Goal: Transaction & Acquisition: Purchase product/service

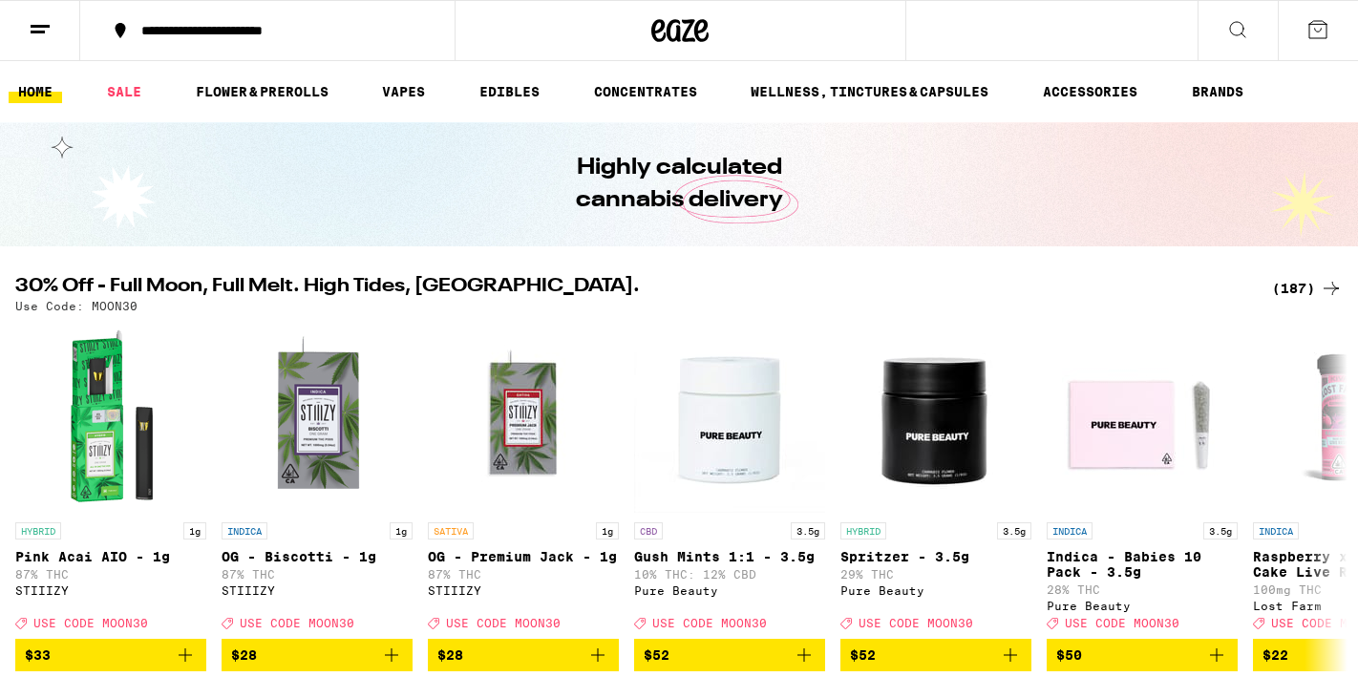
click at [44, 38] on icon at bounding box center [40, 29] width 23 height 23
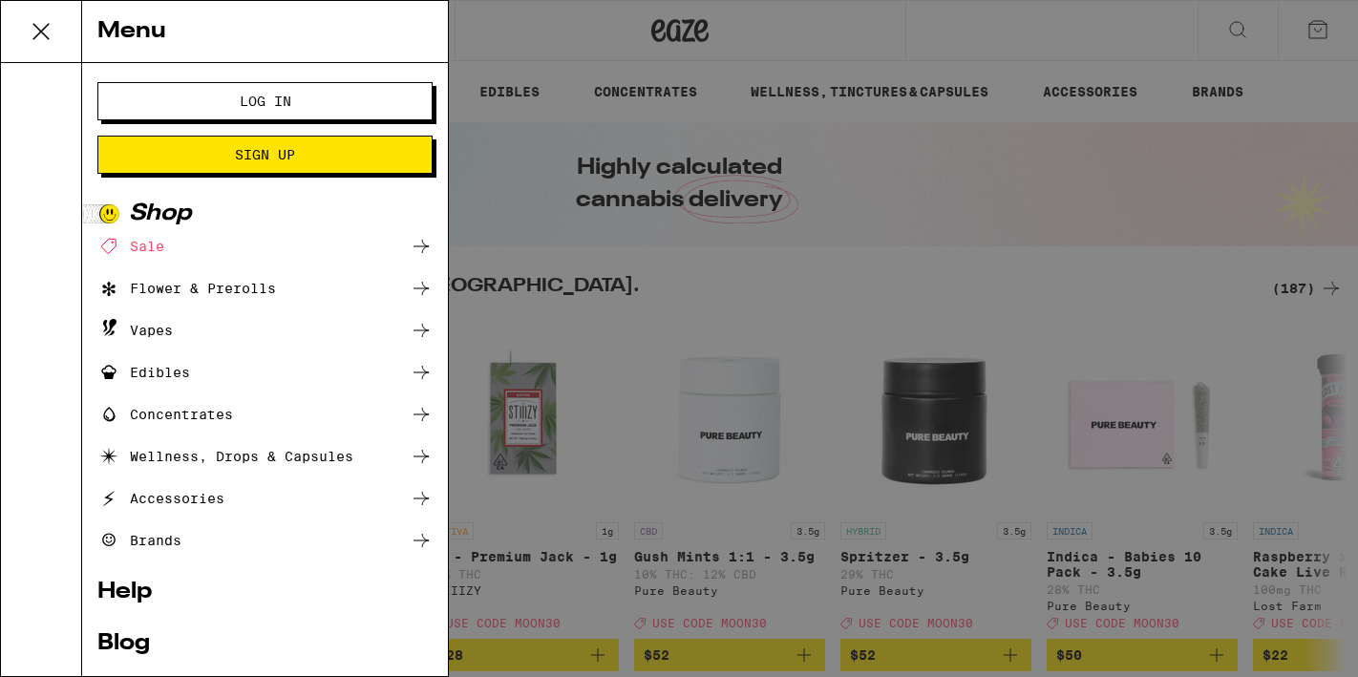
click at [211, 162] on button "Sign Up" at bounding box center [264, 155] width 335 height 38
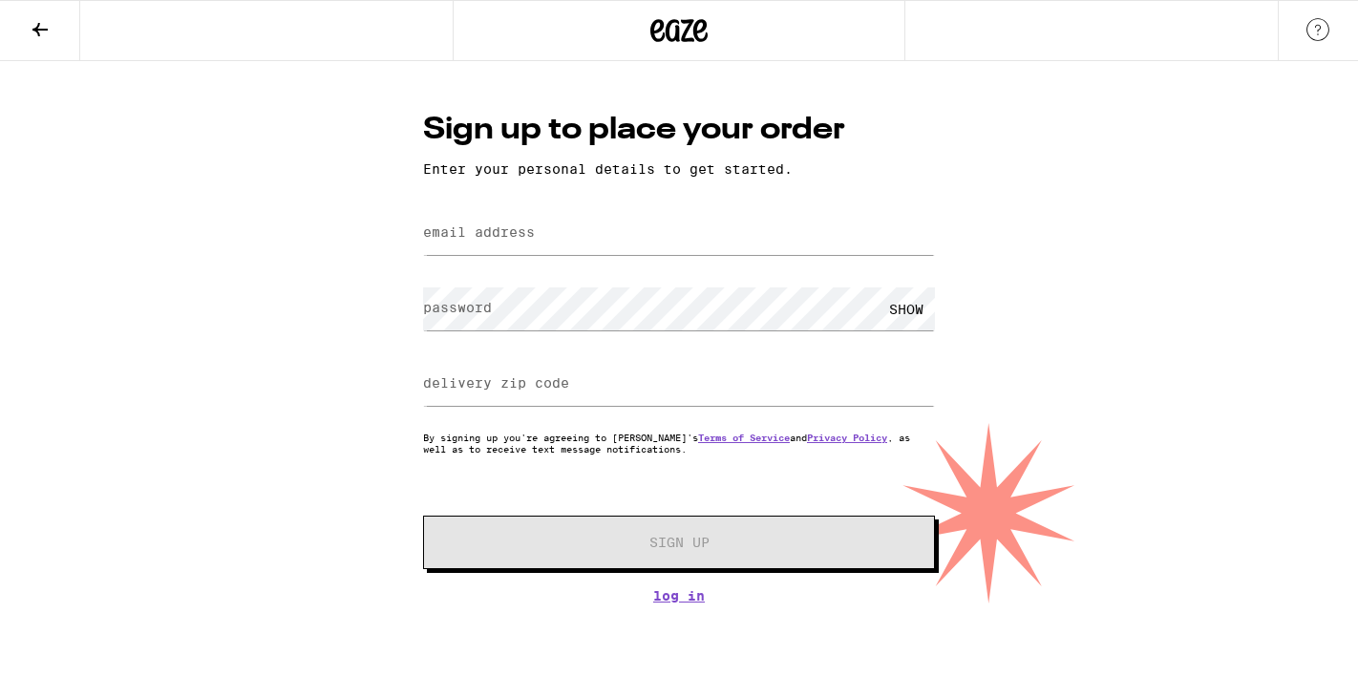
click at [531, 240] on label "email address" at bounding box center [479, 231] width 112 height 15
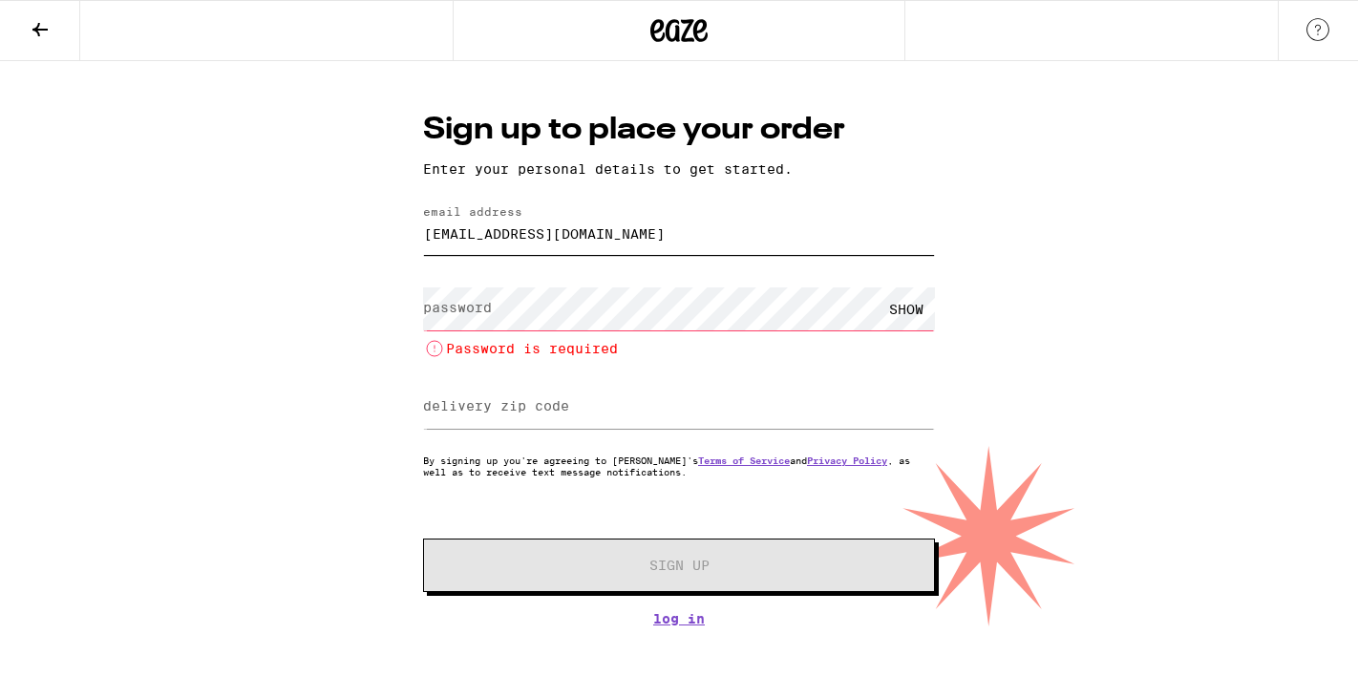
type input "sammibarber17@gmail.com"
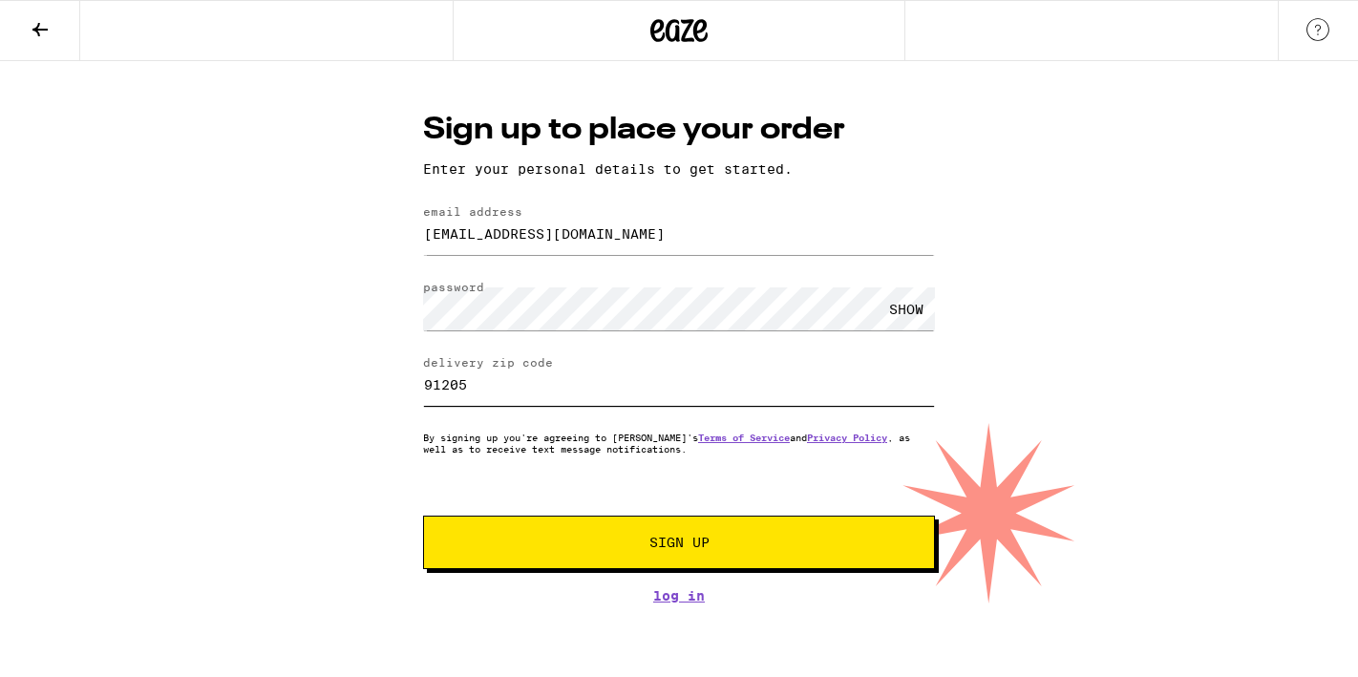
type input "91205"
click at [668, 556] on button "Sign Up" at bounding box center [679, 542] width 512 height 53
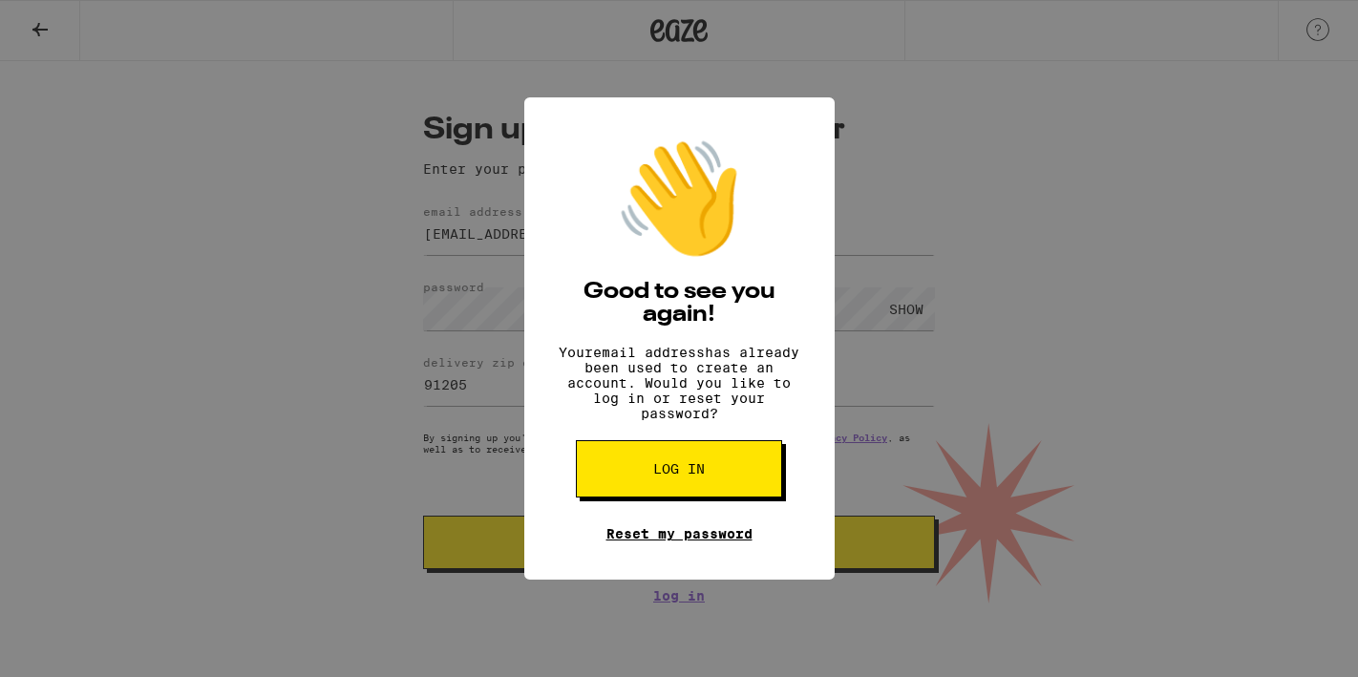
click at [671, 542] on link "Reset my password" at bounding box center [680, 533] width 146 height 15
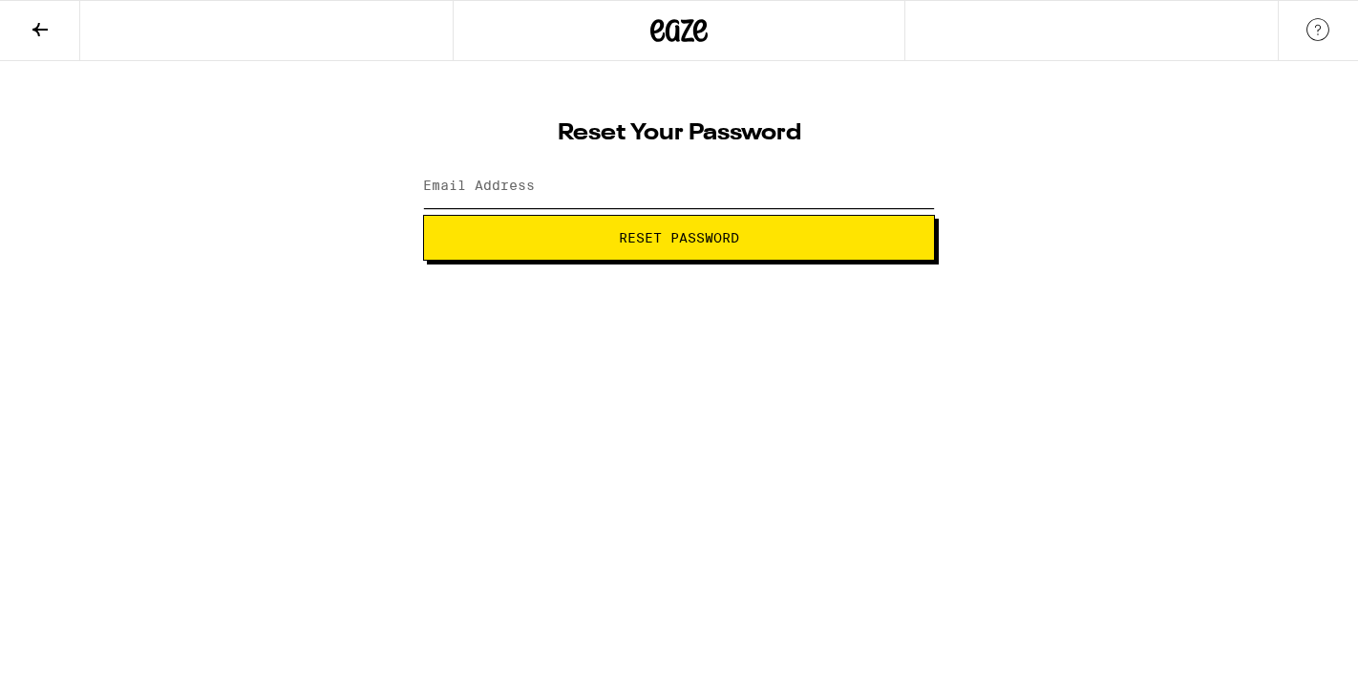
click at [650, 184] on input "Email Address" at bounding box center [679, 186] width 512 height 43
type input "sammibarber17@gmail.com"
click at [619, 247] on button "Reset Password" at bounding box center [679, 238] width 512 height 46
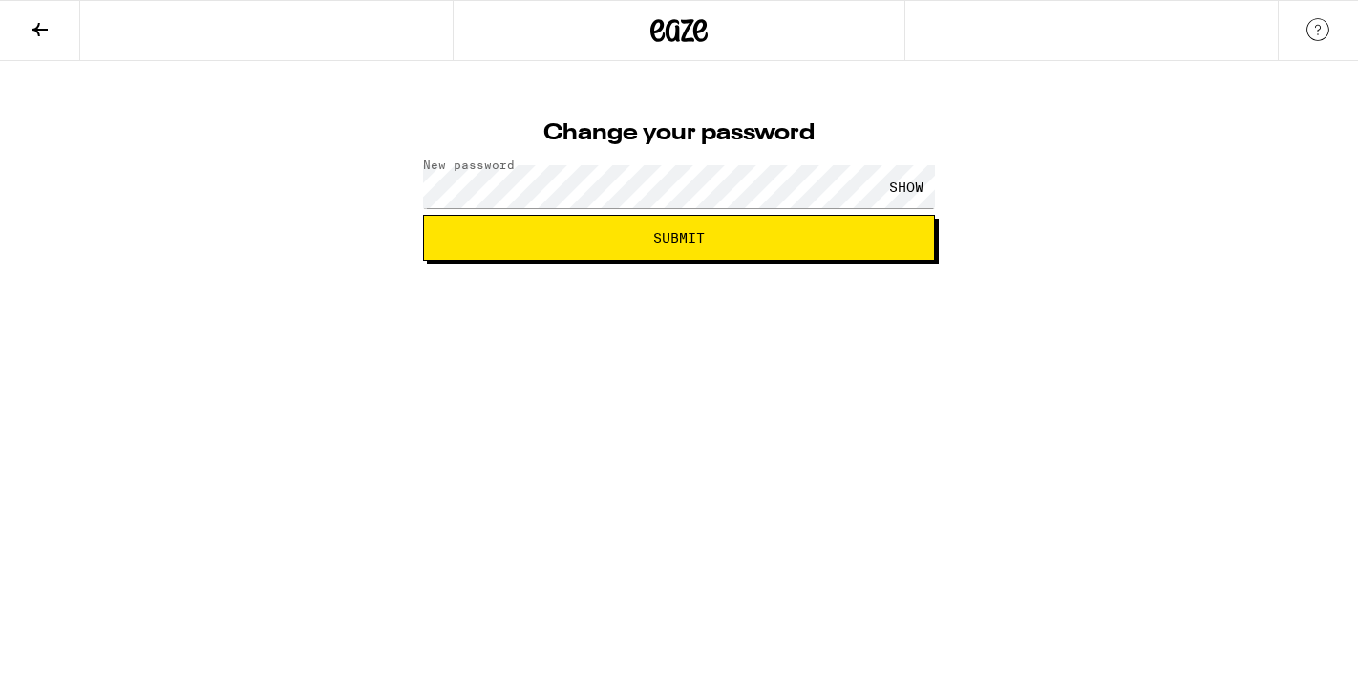
click at [902, 178] on div "SHOW" at bounding box center [906, 186] width 57 height 43
click at [754, 238] on span "Submit" at bounding box center [679, 237] width 480 height 13
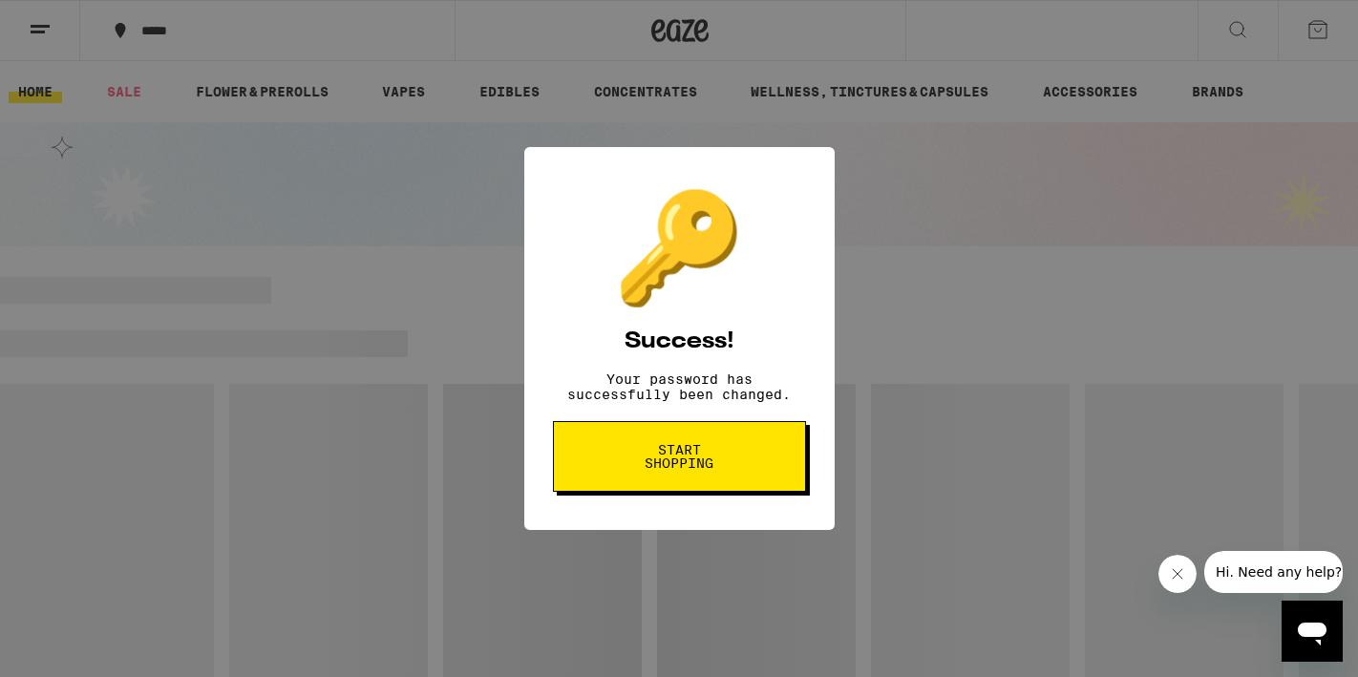
click at [691, 467] on span "Start shopping" at bounding box center [679, 456] width 98 height 27
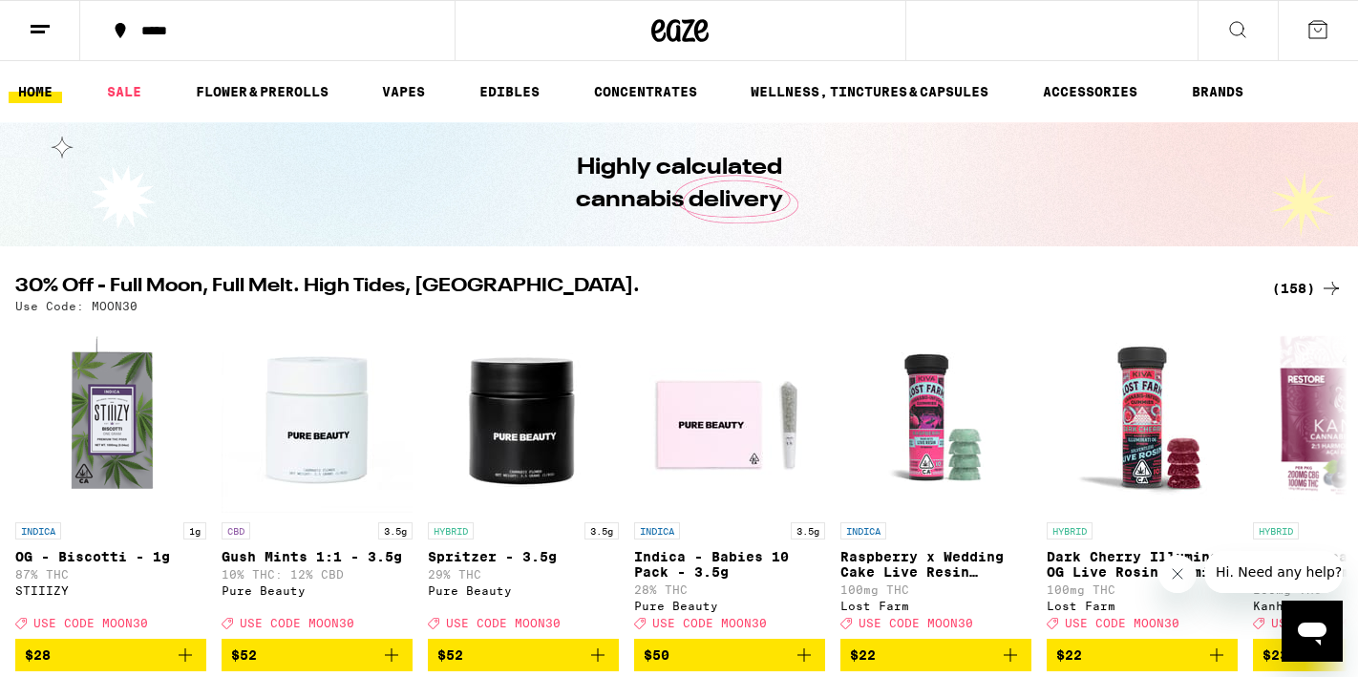
click at [46, 37] on icon at bounding box center [40, 29] width 23 height 23
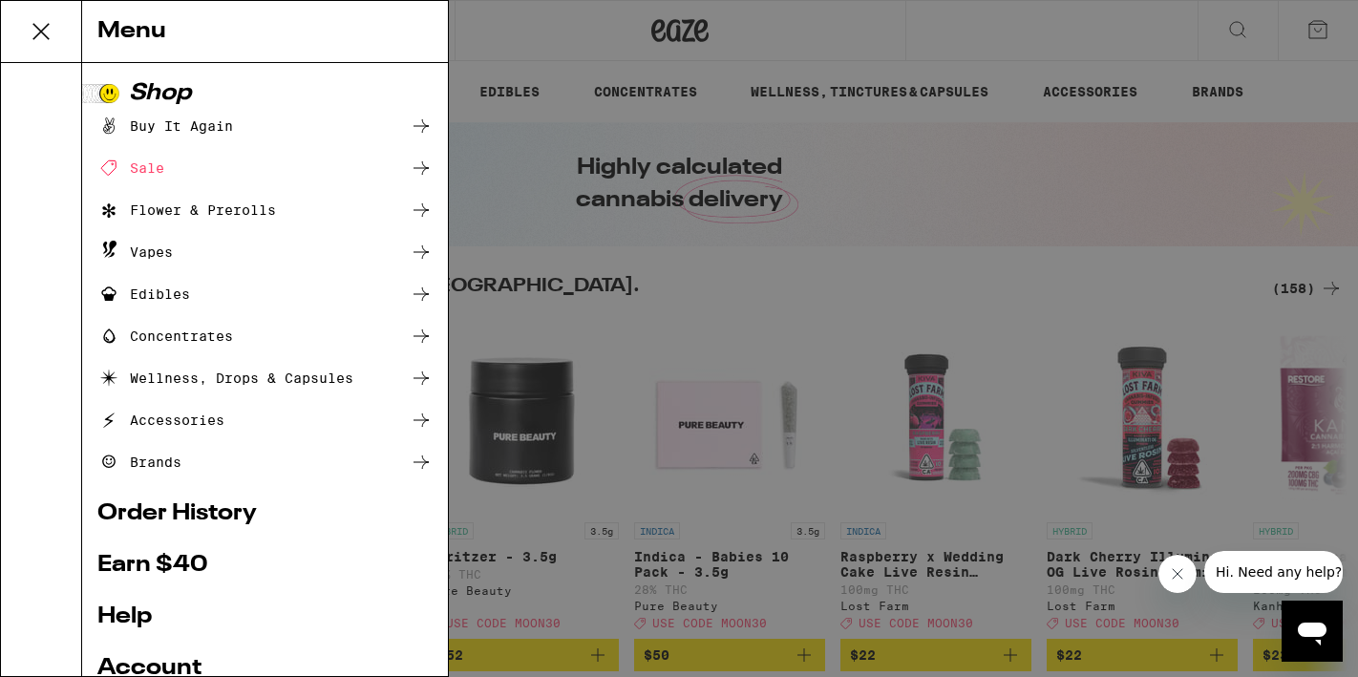
click at [152, 288] on div "Edibles" at bounding box center [143, 294] width 93 height 23
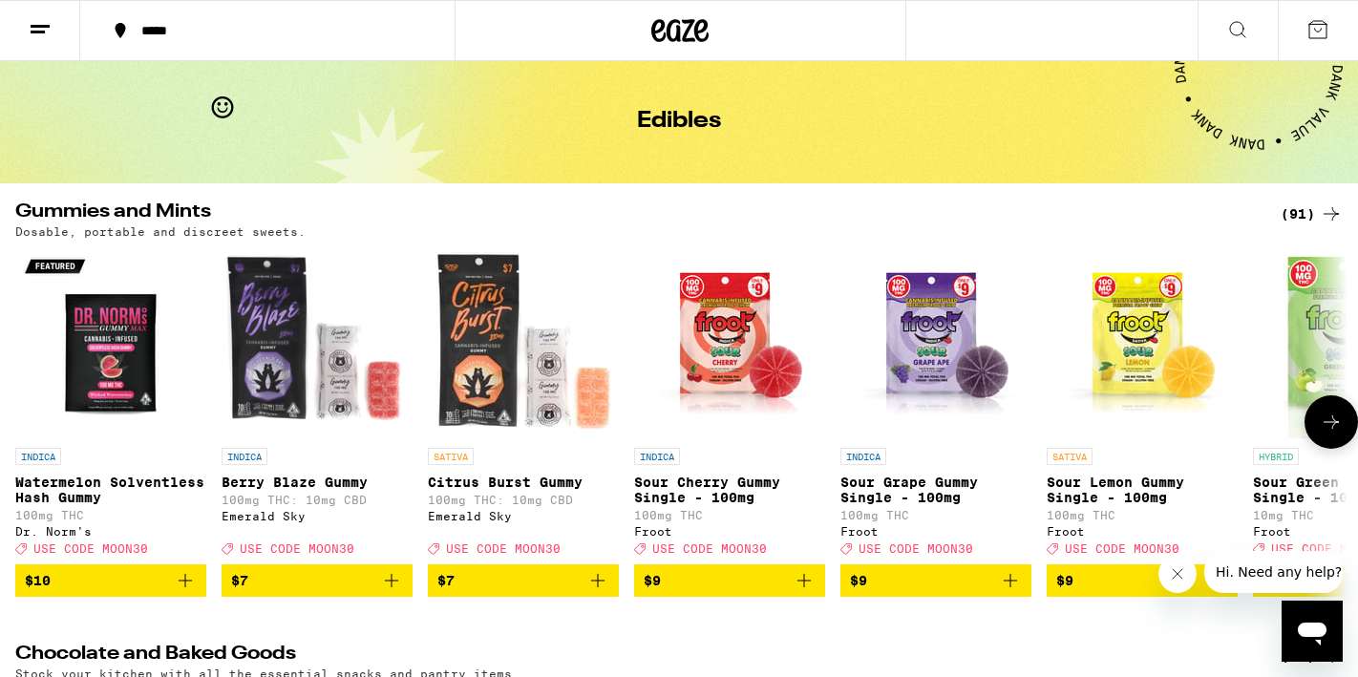
scroll to position [39, 0]
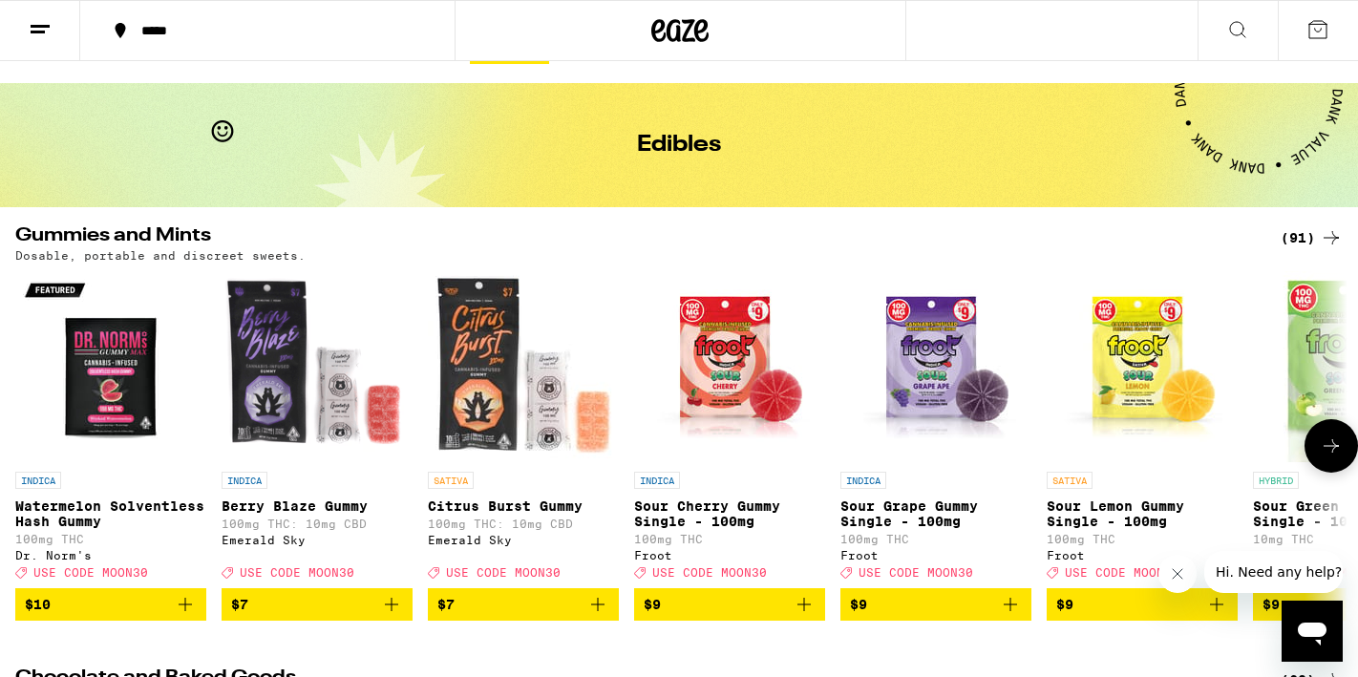
click at [1334, 456] on icon at bounding box center [1331, 446] width 23 height 23
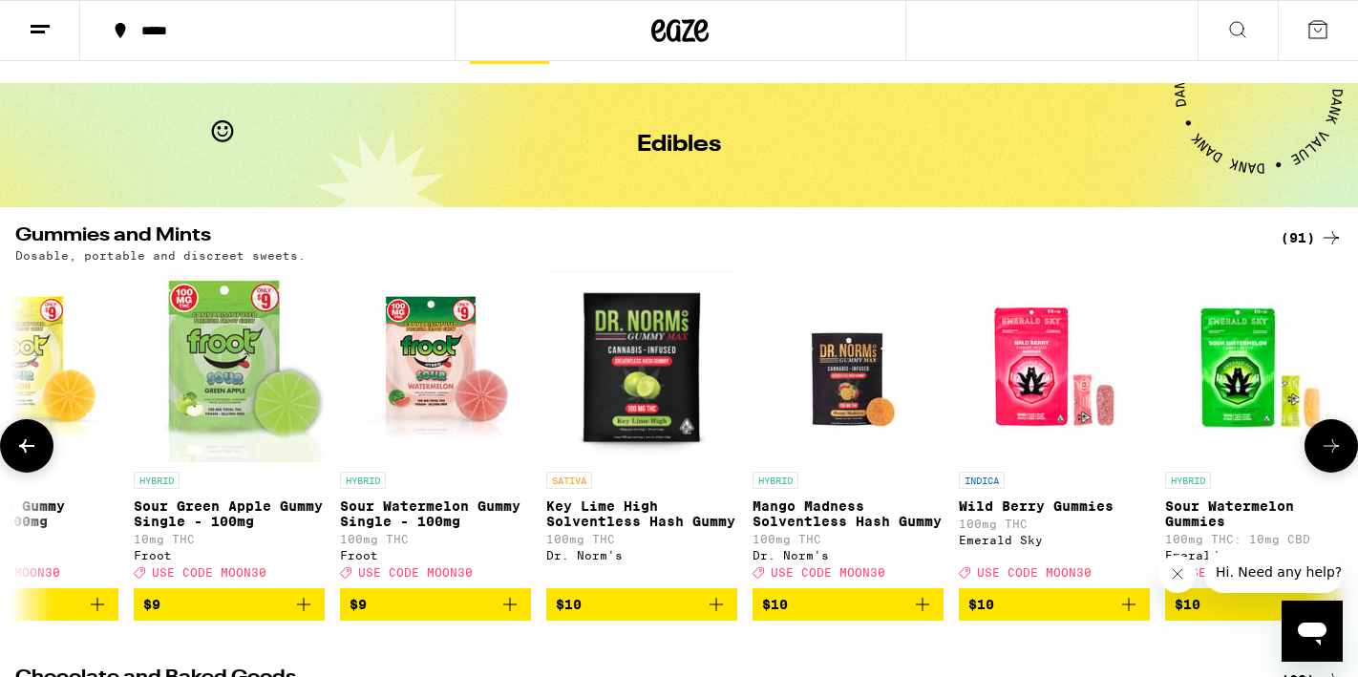
click at [1334, 456] on icon at bounding box center [1331, 446] width 23 height 23
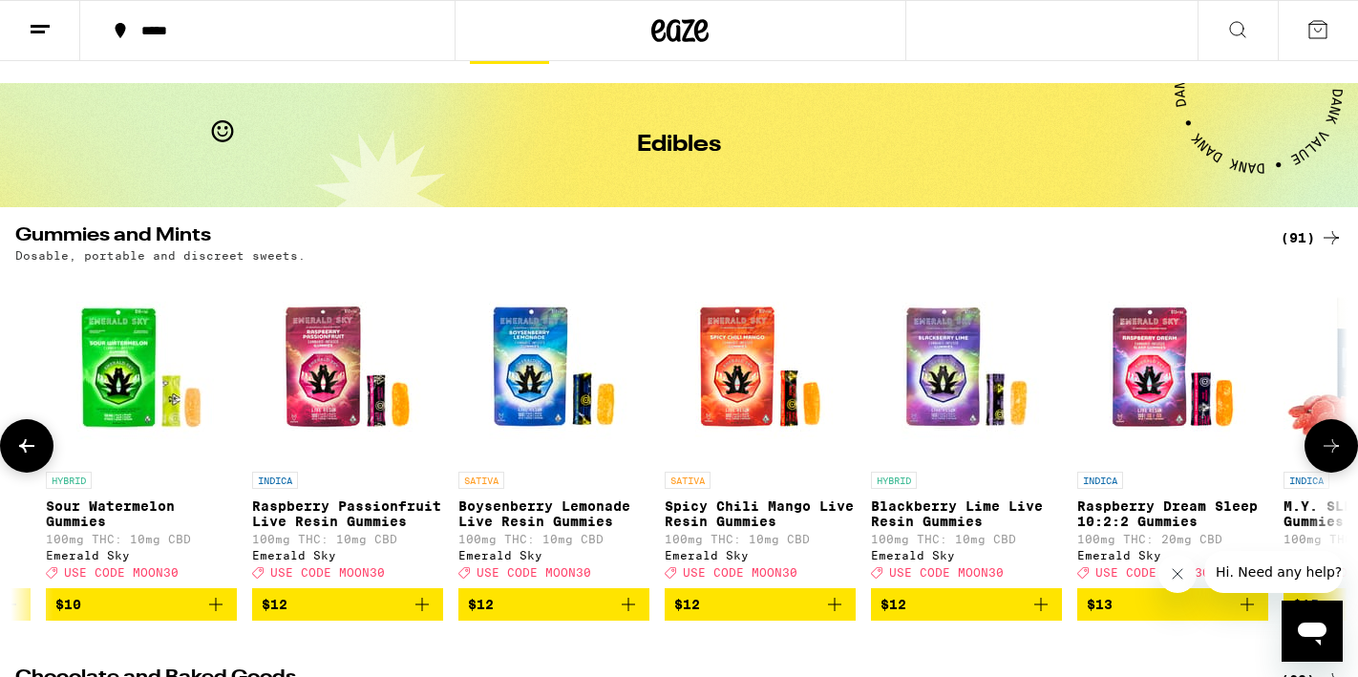
click at [1334, 453] on icon at bounding box center [1331, 445] width 15 height 13
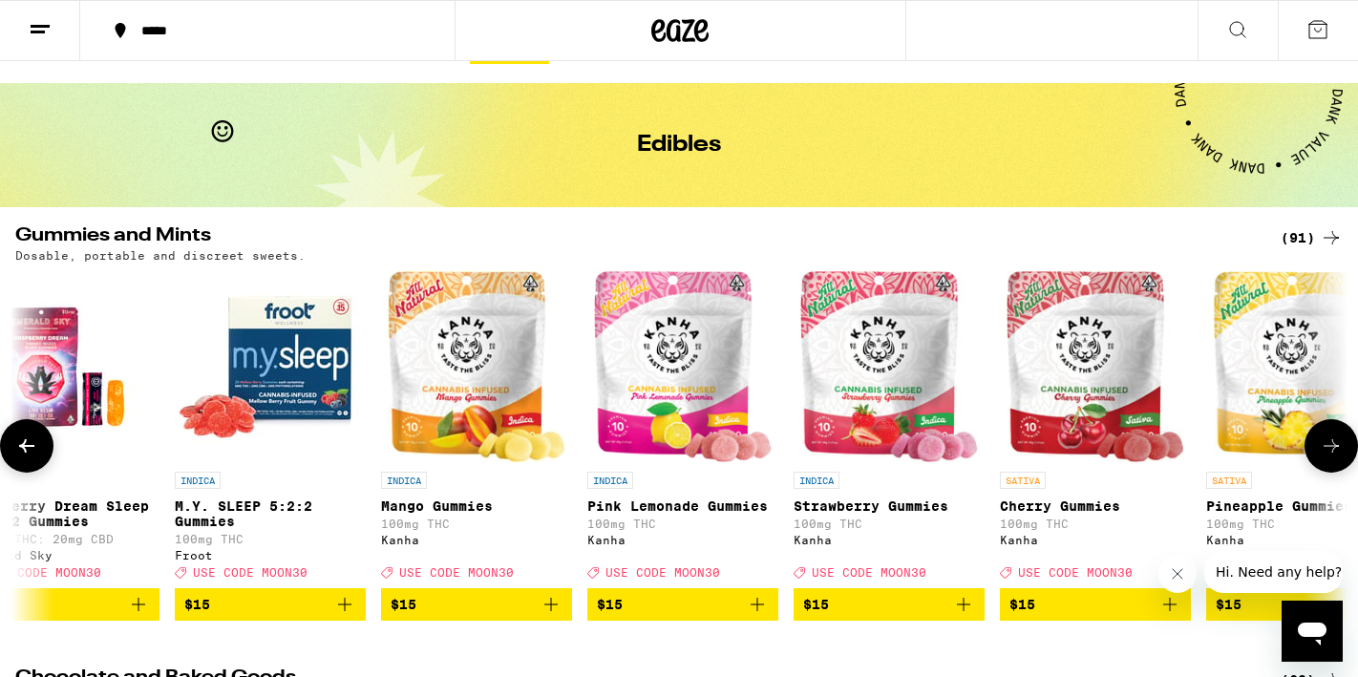
scroll to position [0, 3358]
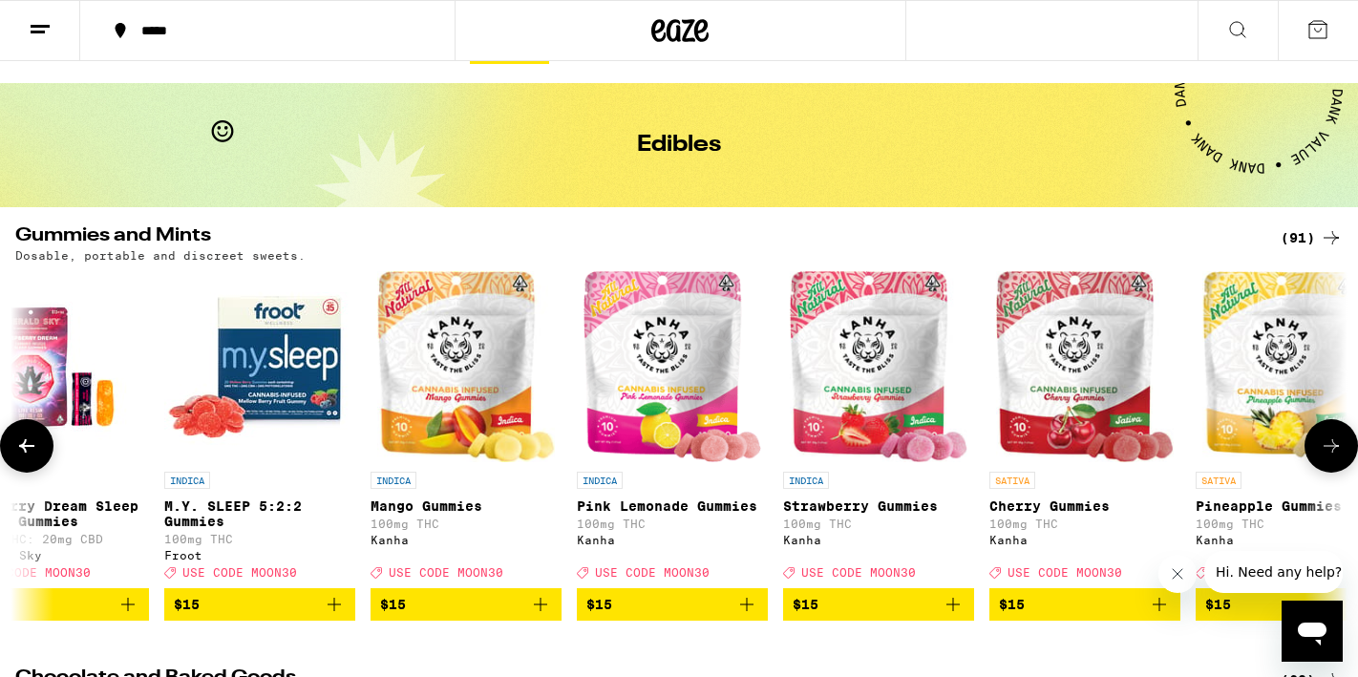
click at [1333, 453] on icon at bounding box center [1331, 445] width 15 height 13
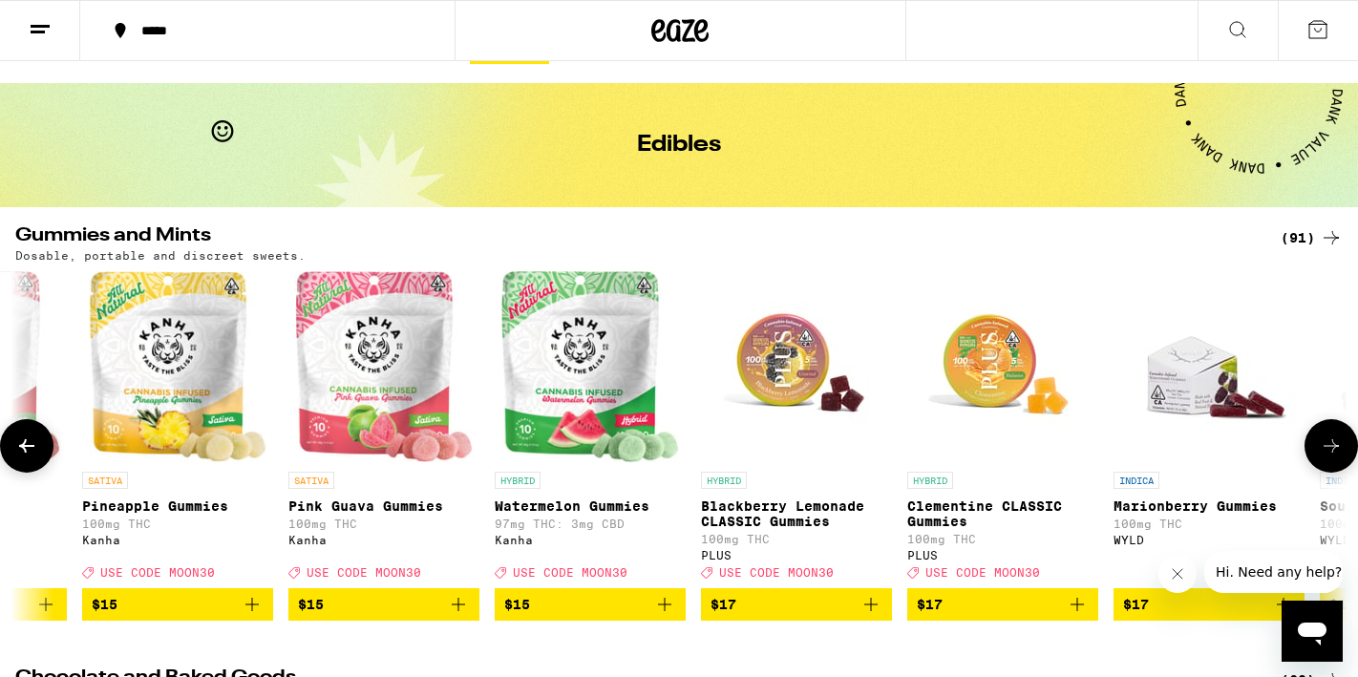
scroll to position [0, 4478]
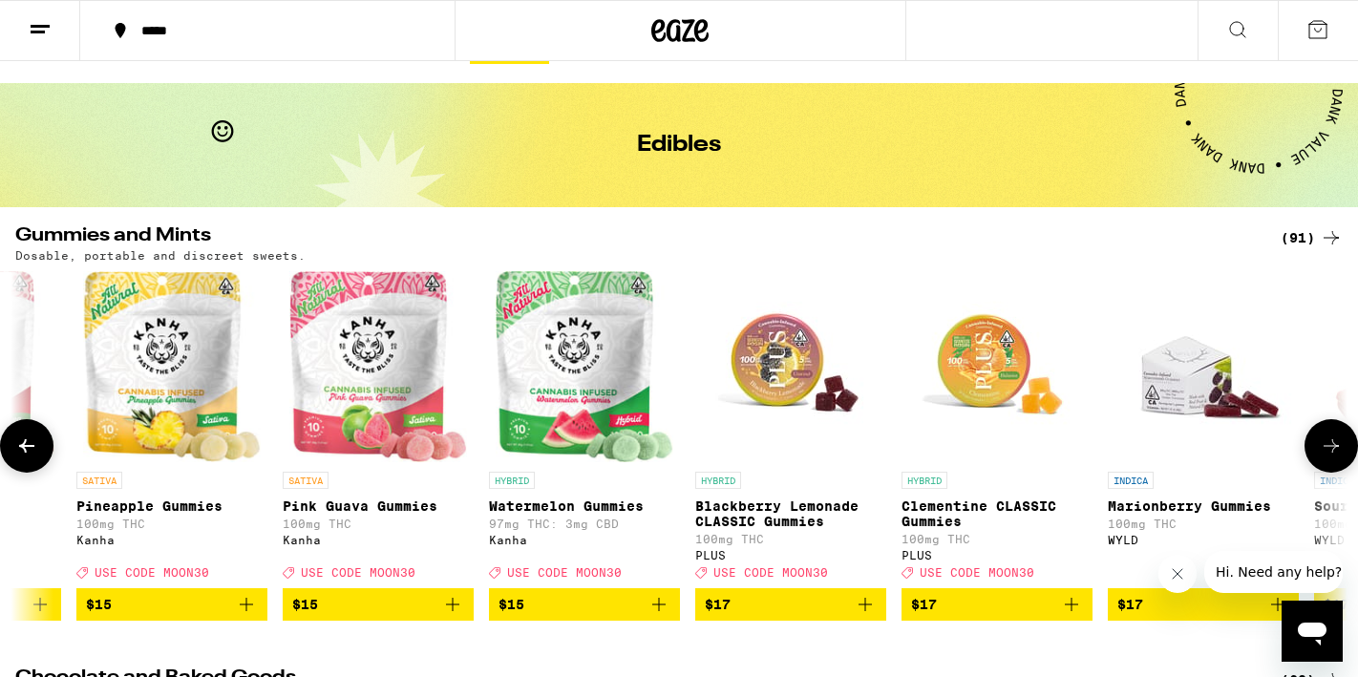
click at [234, 616] on span "$15" at bounding box center [172, 604] width 172 height 23
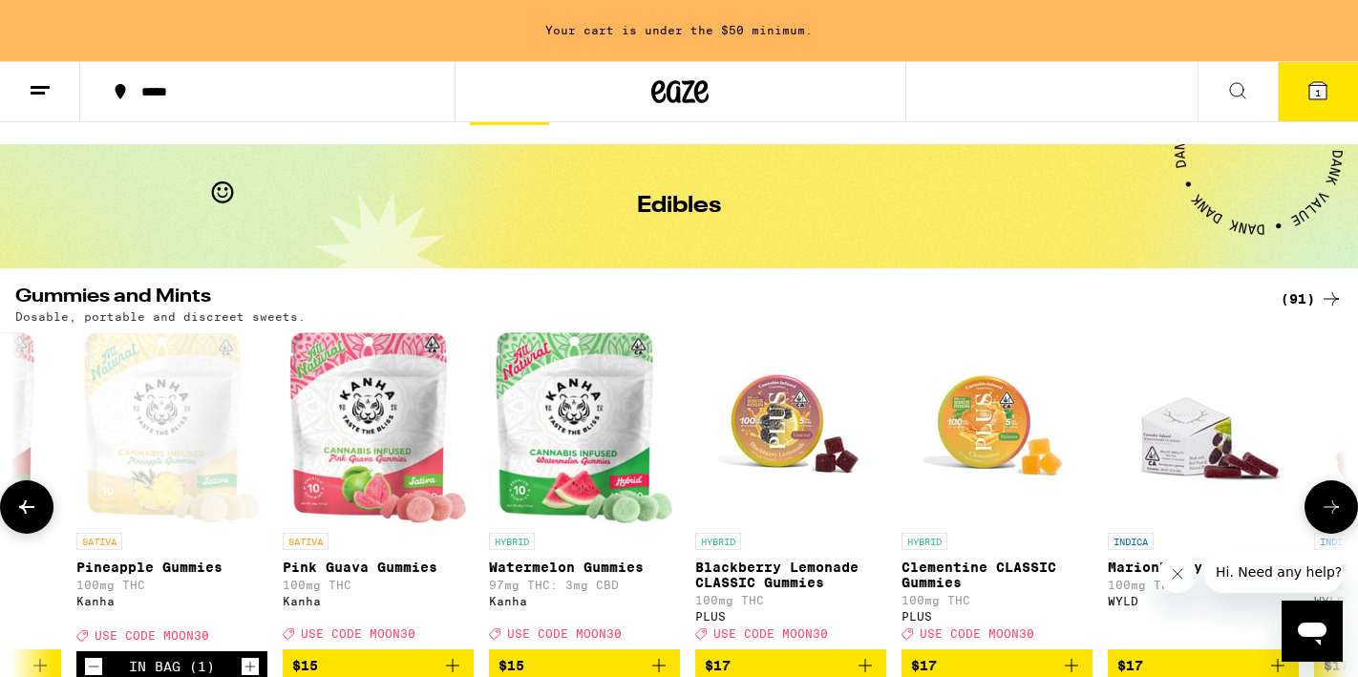
scroll to position [100, 0]
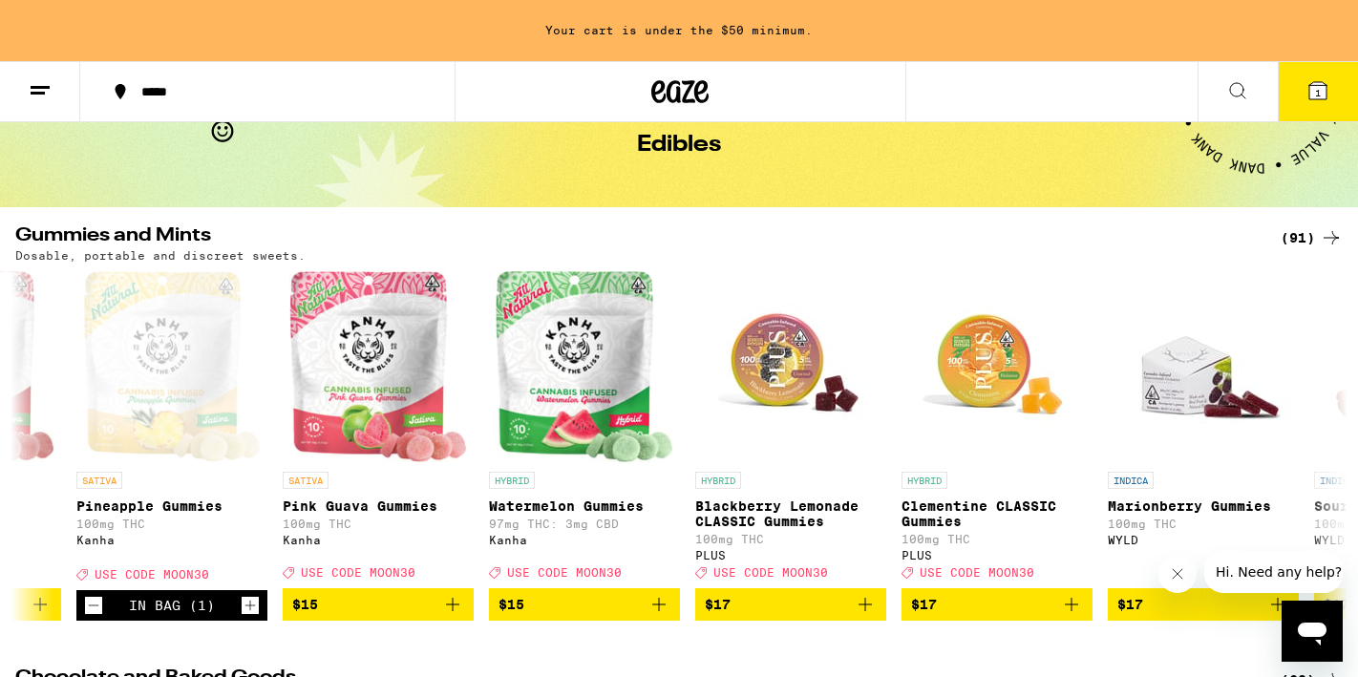
click at [1321, 90] on icon at bounding box center [1318, 90] width 17 height 17
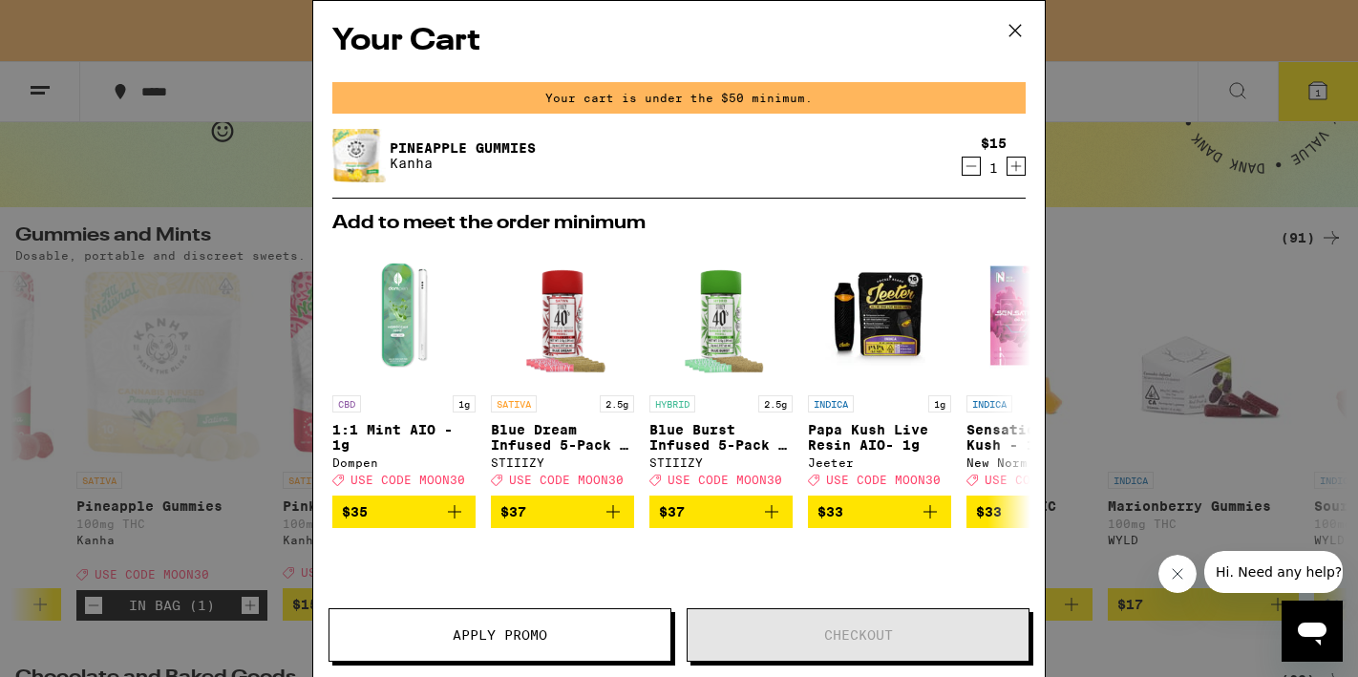
click at [483, 646] on button "Apply Promo" at bounding box center [500, 634] width 343 height 53
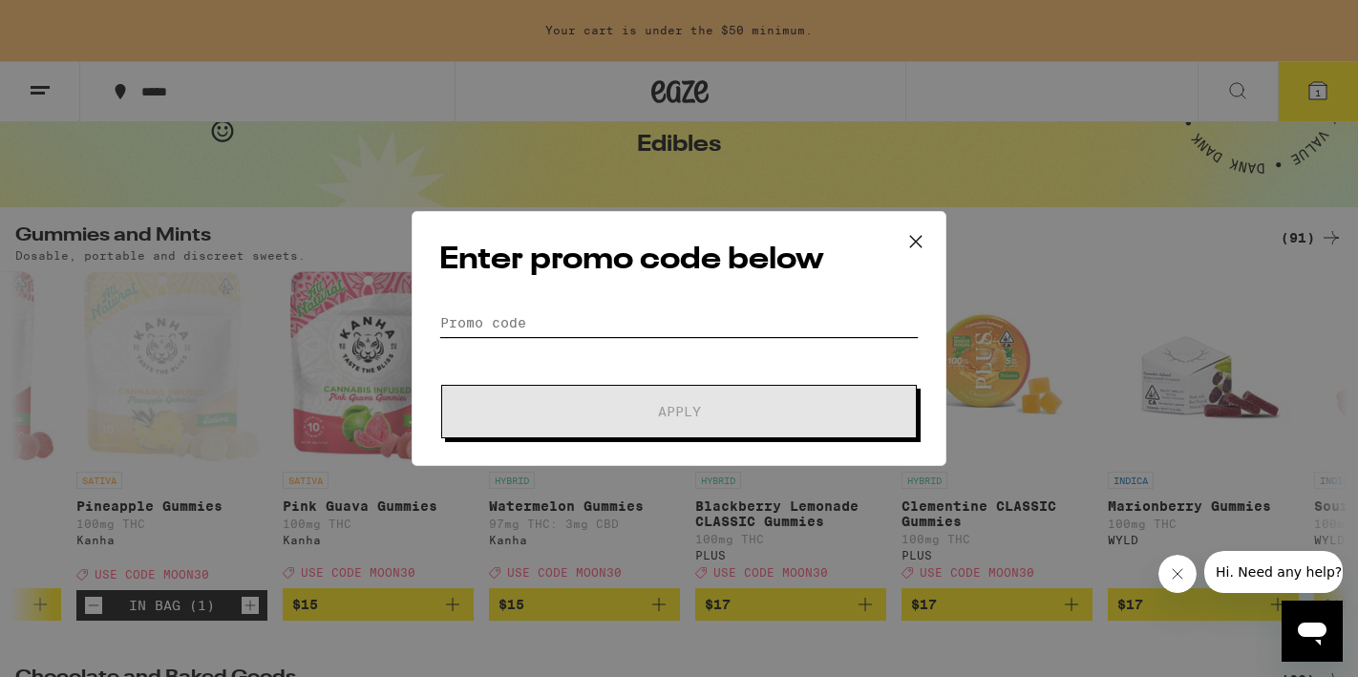
click at [608, 315] on input "Promo Code" at bounding box center [679, 323] width 480 height 29
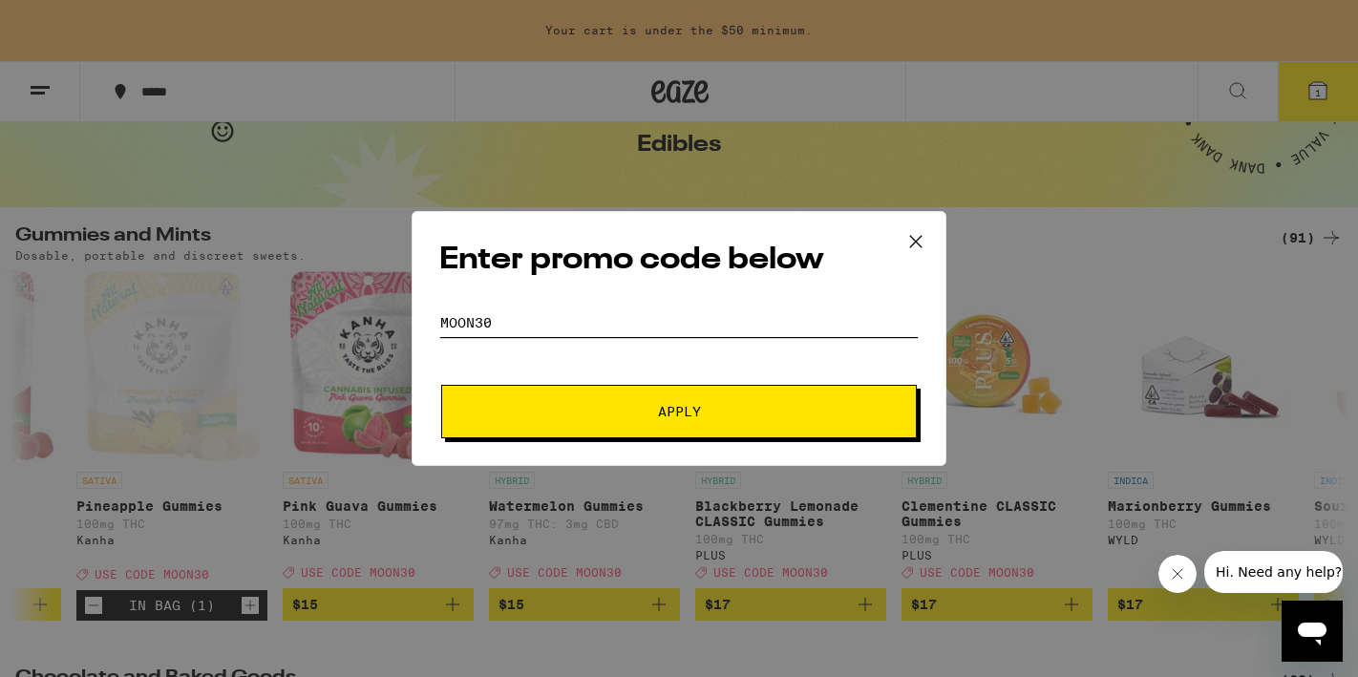
type input "moon30"
click at [441, 385] on button "Apply" at bounding box center [679, 411] width 476 height 53
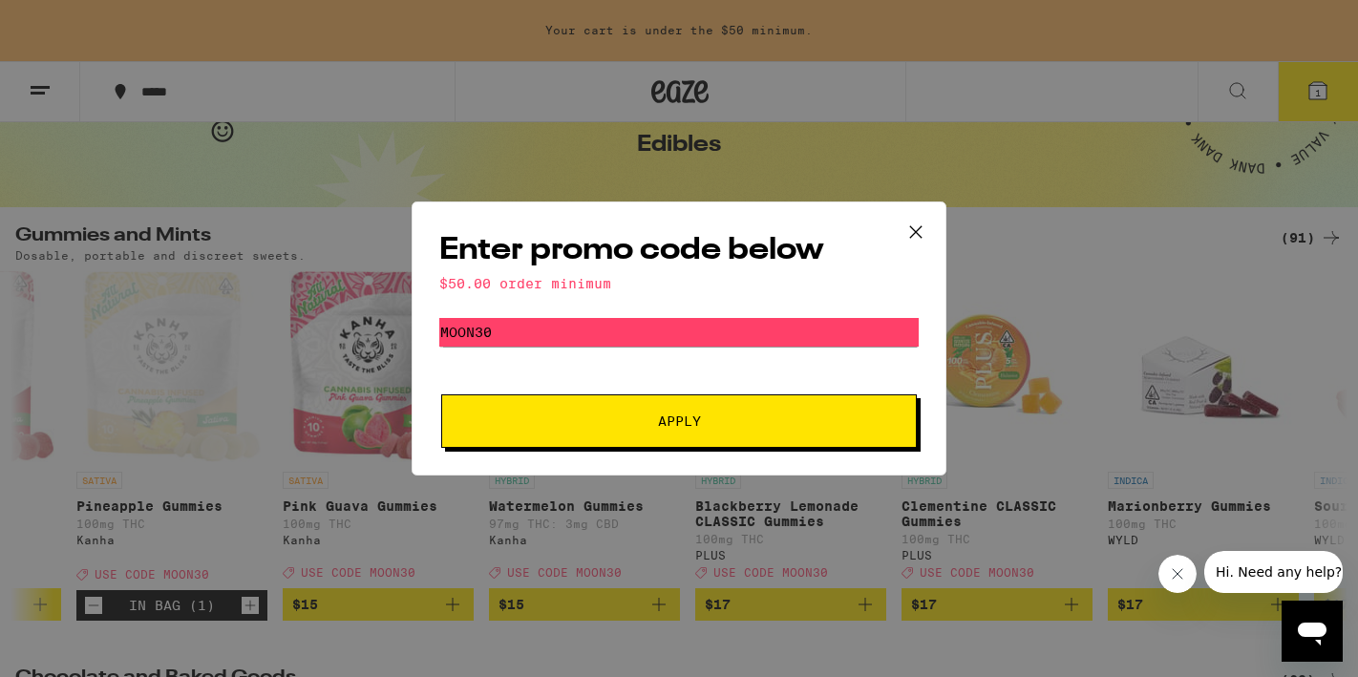
click at [692, 422] on span "Apply" at bounding box center [679, 421] width 43 height 13
click at [914, 230] on icon at bounding box center [915, 231] width 11 height 11
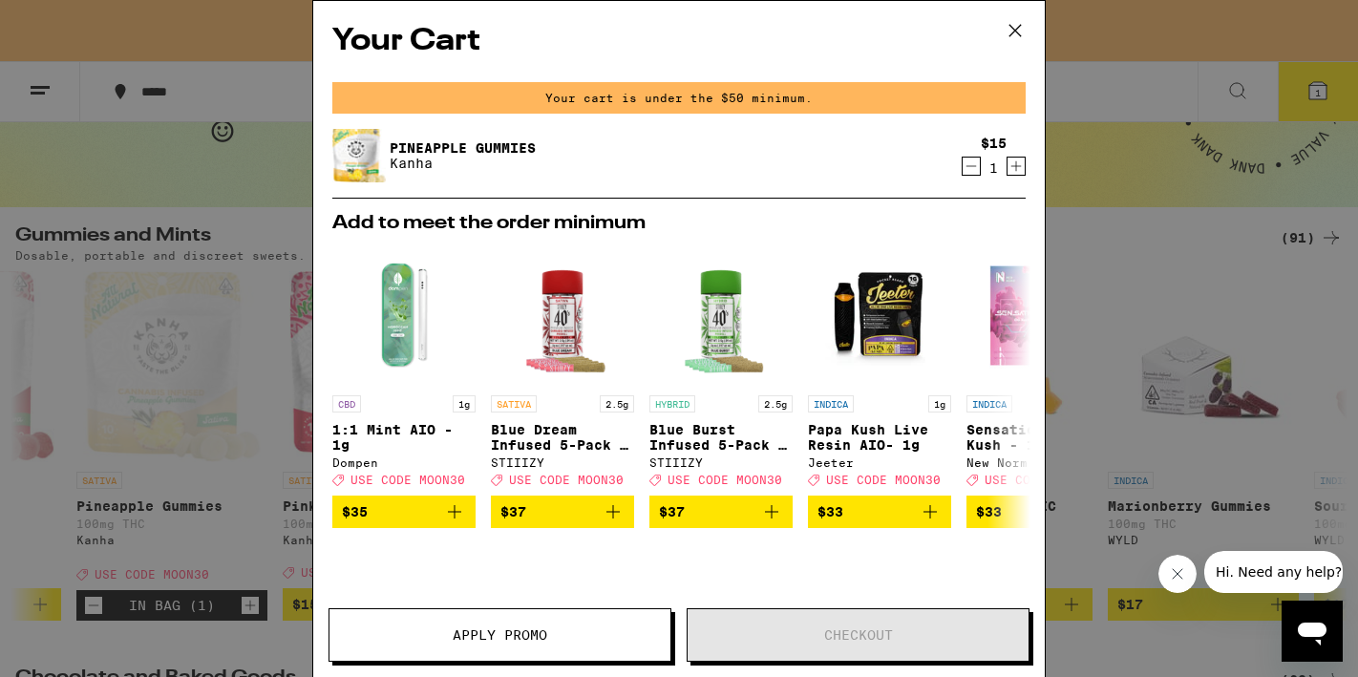
click at [1021, 27] on icon at bounding box center [1015, 30] width 29 height 29
